Goal: Navigation & Orientation: Find specific page/section

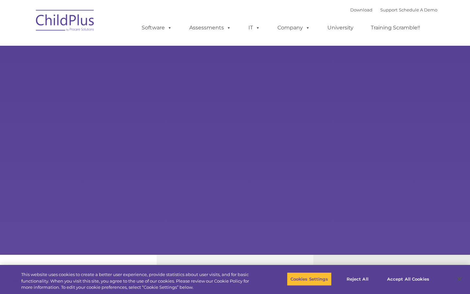
select select "MEDIUM"
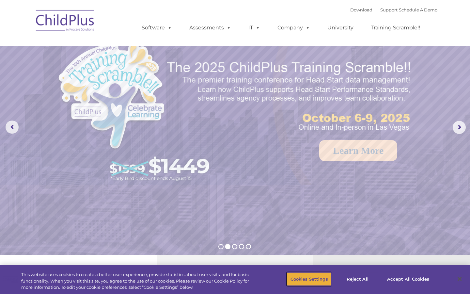
click at [318, 279] on button "Cookies Settings" at bounding box center [309, 279] width 45 height 14
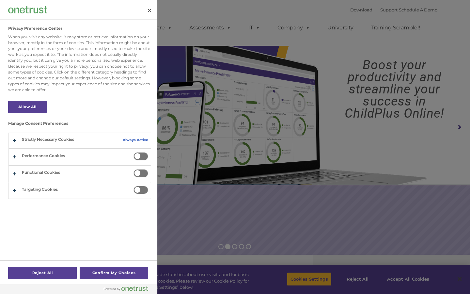
click at [313, 276] on div at bounding box center [235, 147] width 470 height 294
click at [129, 271] on button "Confirm My Choices" at bounding box center [114, 273] width 69 height 12
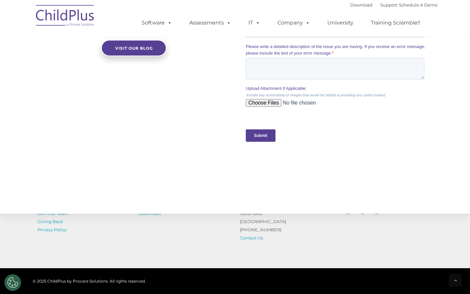
scroll to position [668, 0]
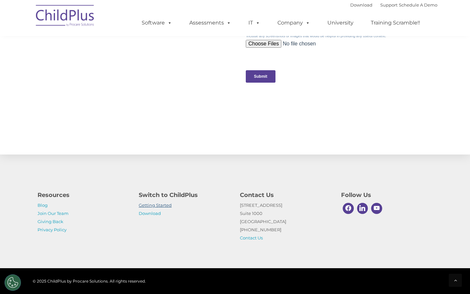
click at [150, 203] on link "Getting Started" at bounding box center [155, 205] width 33 height 5
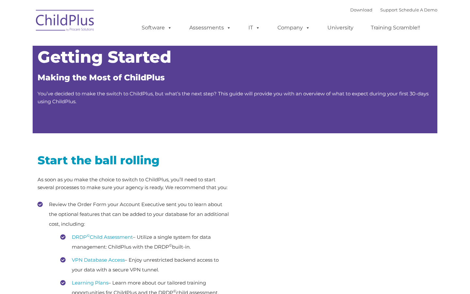
type input ""
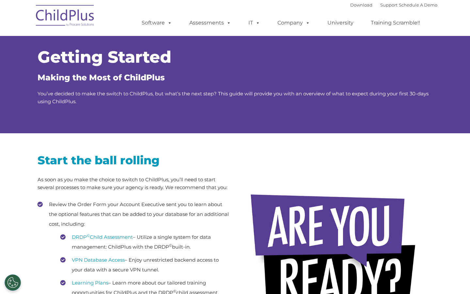
click at [73, 18] on img at bounding box center [65, 16] width 65 height 33
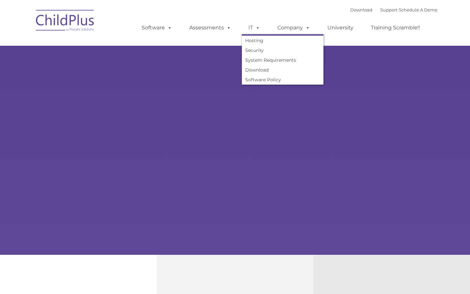
type input ""
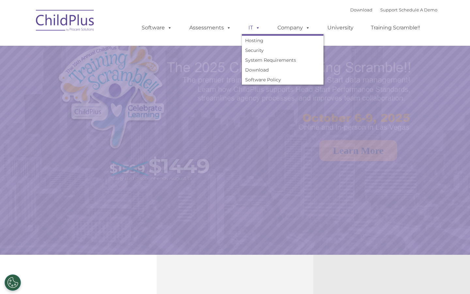
select select "MEDIUM"
